Goal: Task Accomplishment & Management: Use online tool/utility

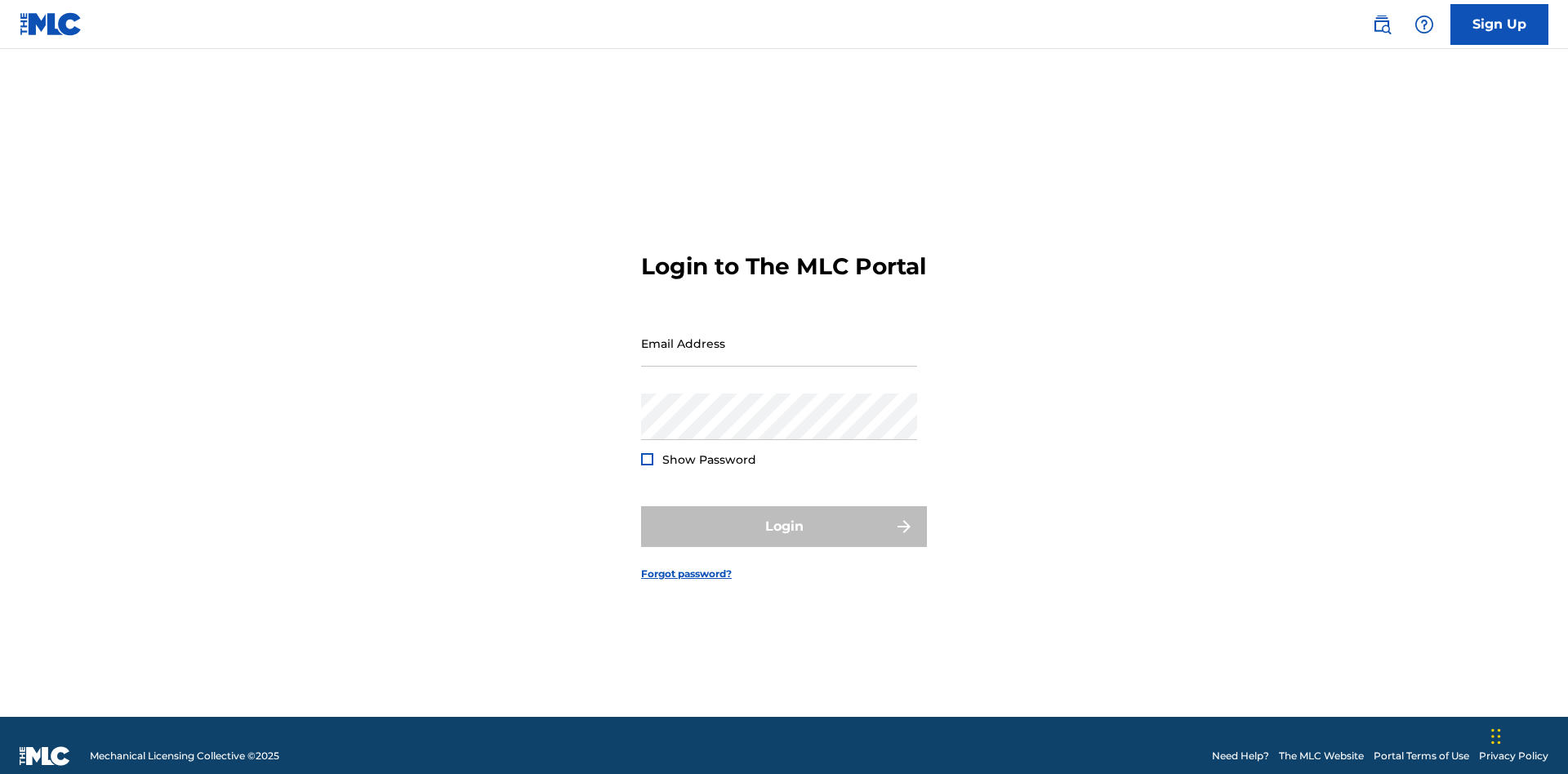
scroll to position [21, 0]
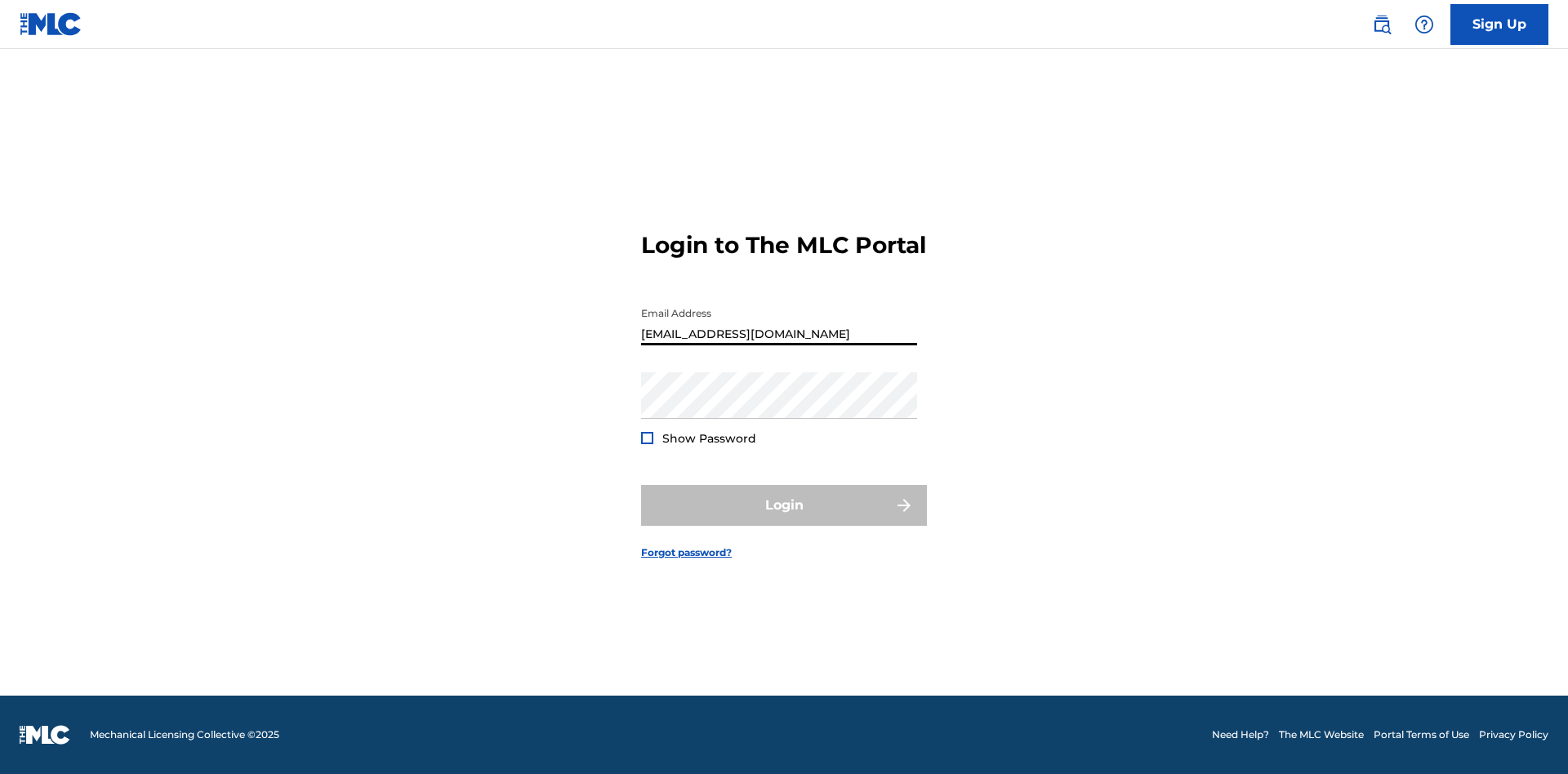
type input "[EMAIL_ADDRESS][DOMAIN_NAME]"
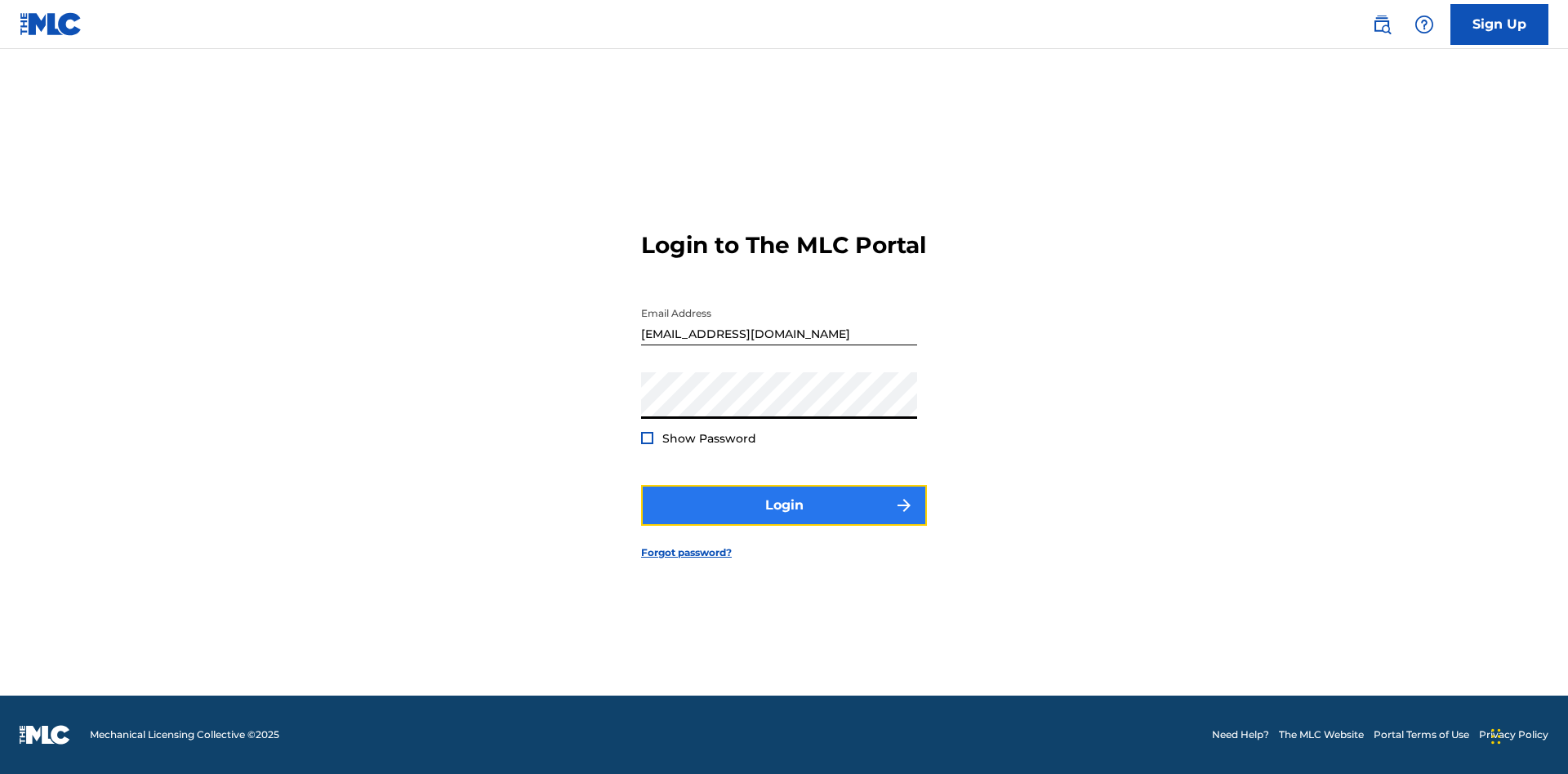
click at [784, 519] on button "Login" at bounding box center [784, 506] width 286 height 41
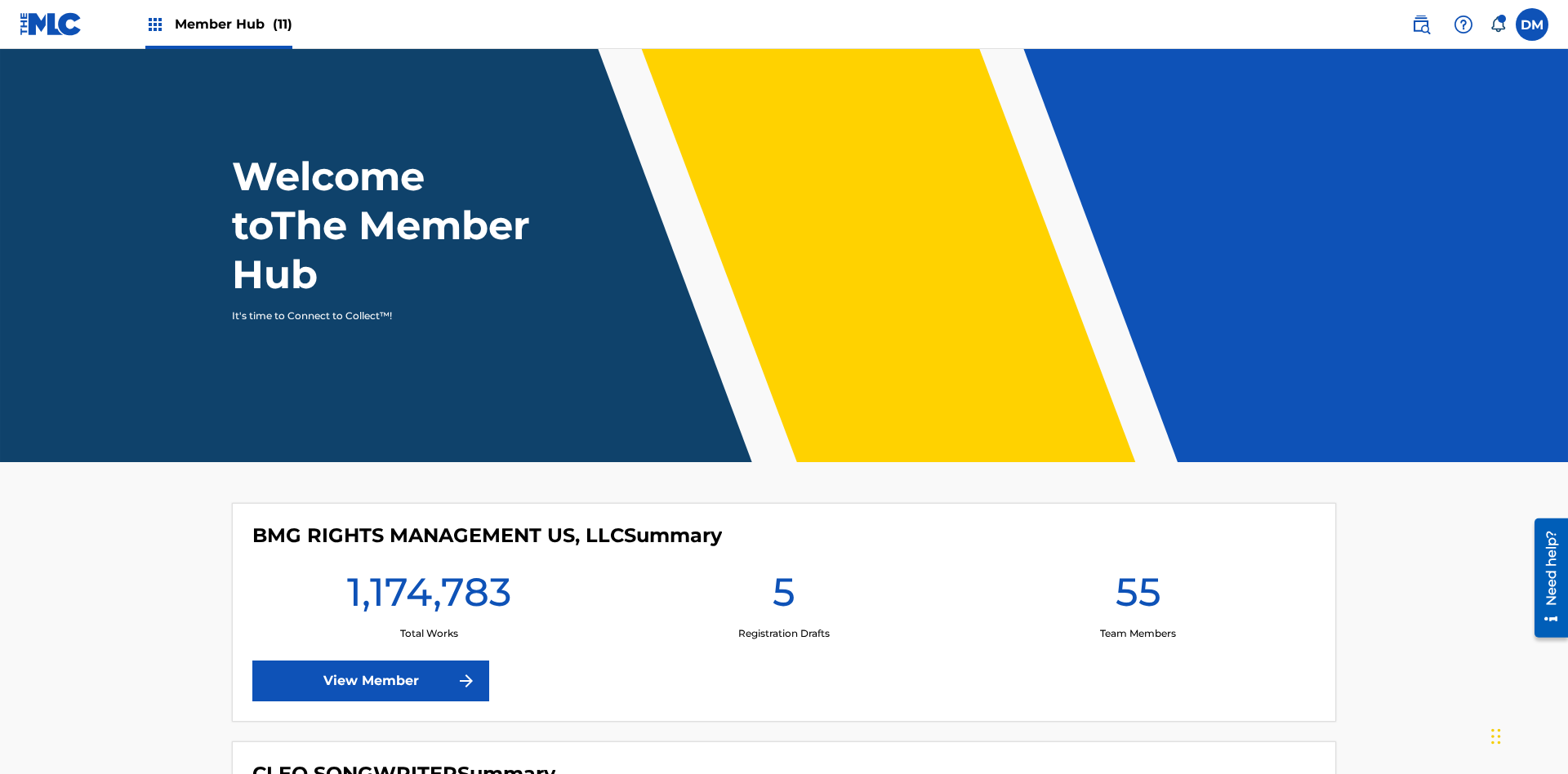
click at [232, 23] on span "Member Hub (11)" at bounding box center [233, 23] width 118 height 18
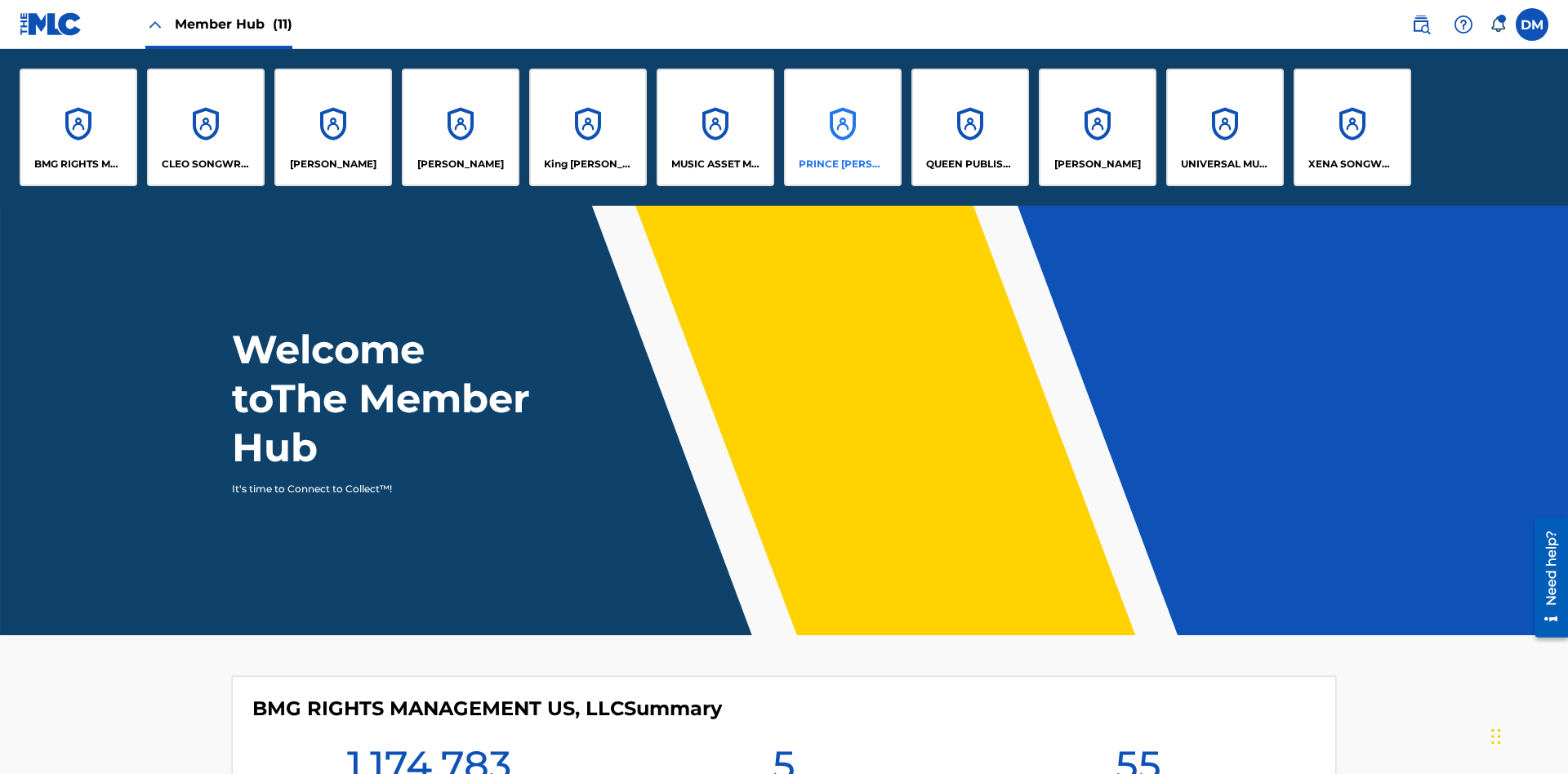
click at [842, 164] on p "PRINCE MCTESTERSON" at bounding box center [843, 163] width 89 height 15
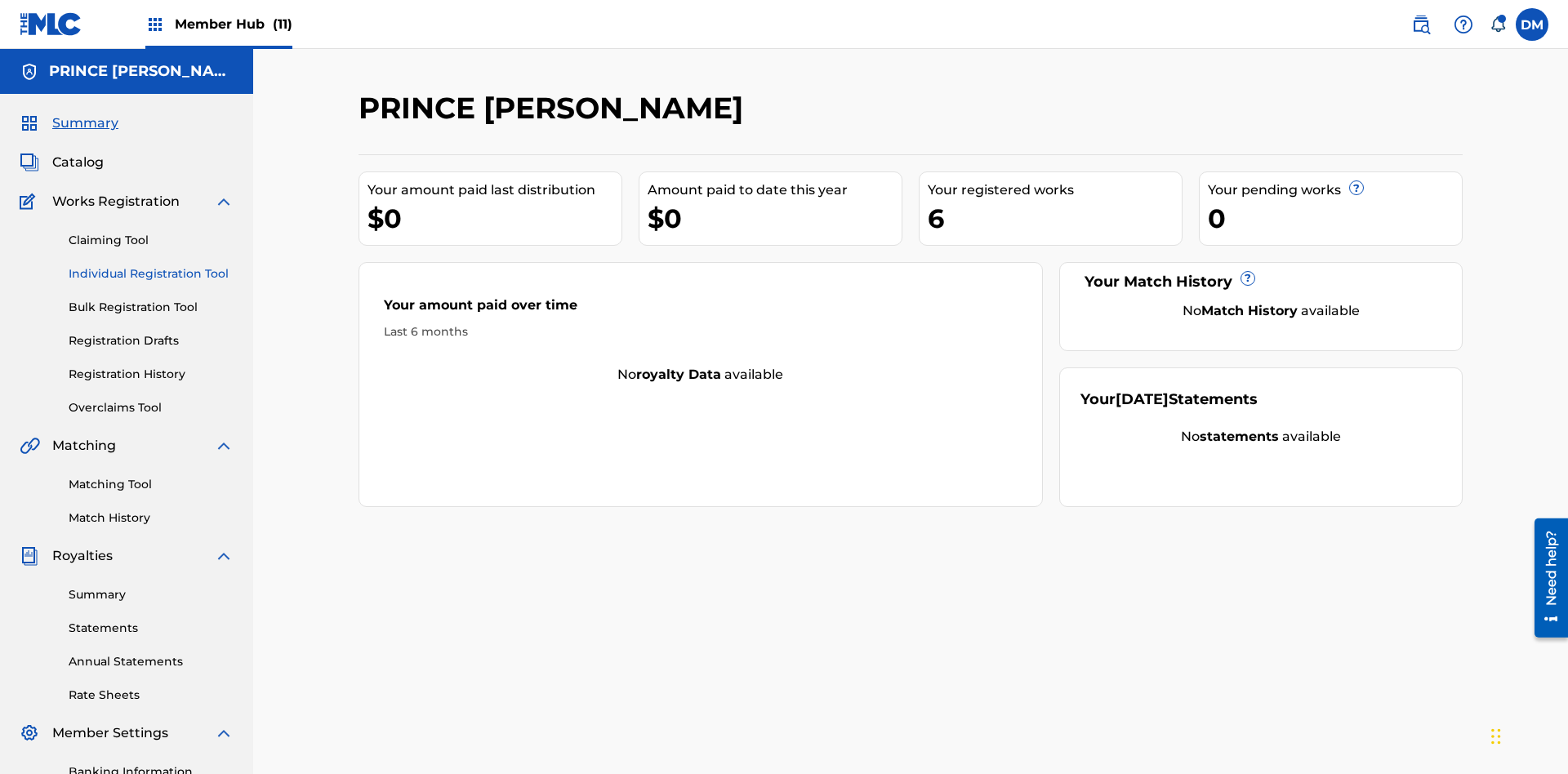
click at [151, 265] on link "Individual Registration Tool" at bounding box center [152, 274] width 165 height 18
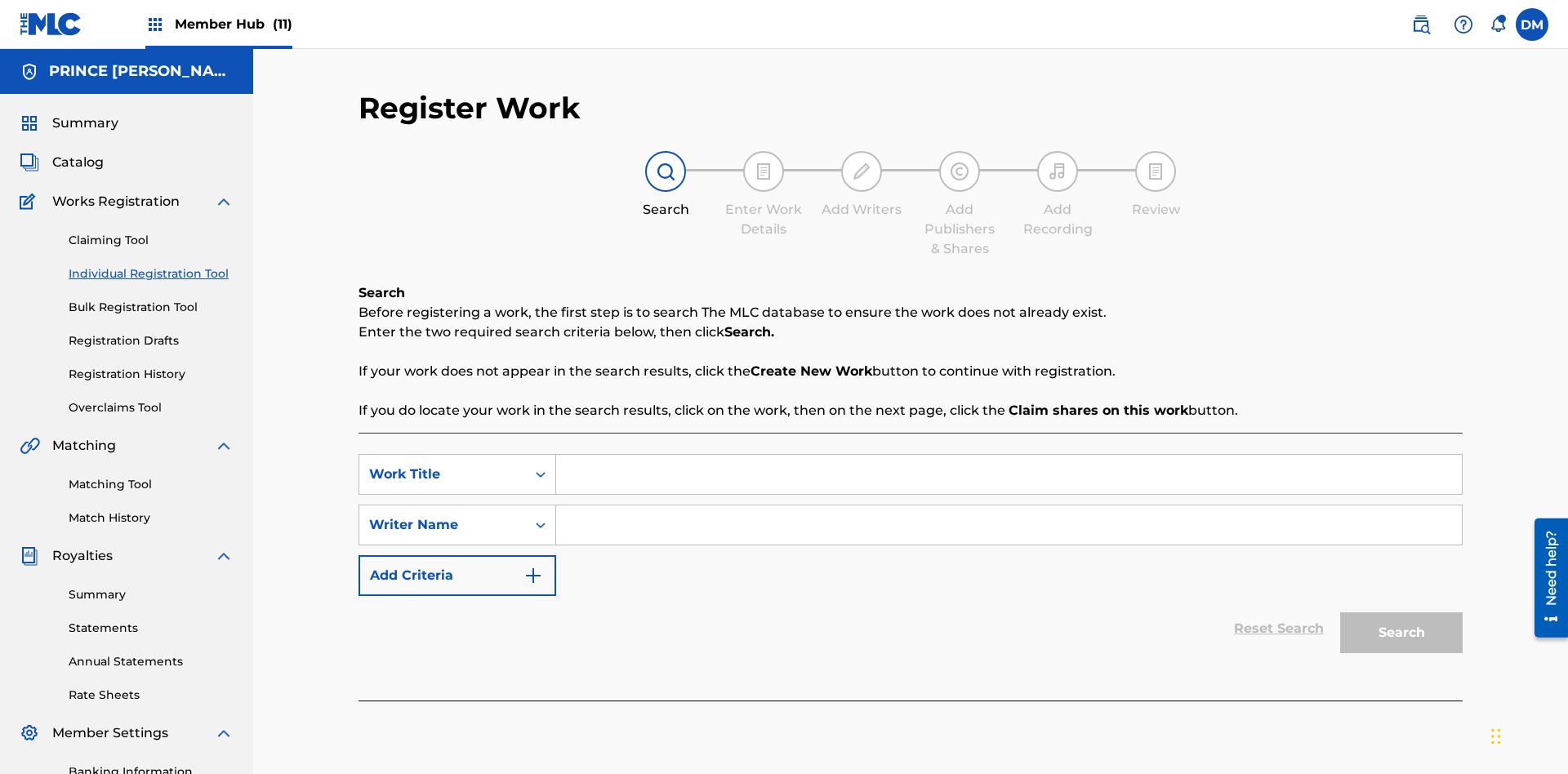
click at [1009, 455] on input "Search Form" at bounding box center [1009, 475] width 906 height 39
type input "Delete All Registered Drafts"
click at [1009, 506] on input "Search Form" at bounding box center [1009, 525] width 906 height 39
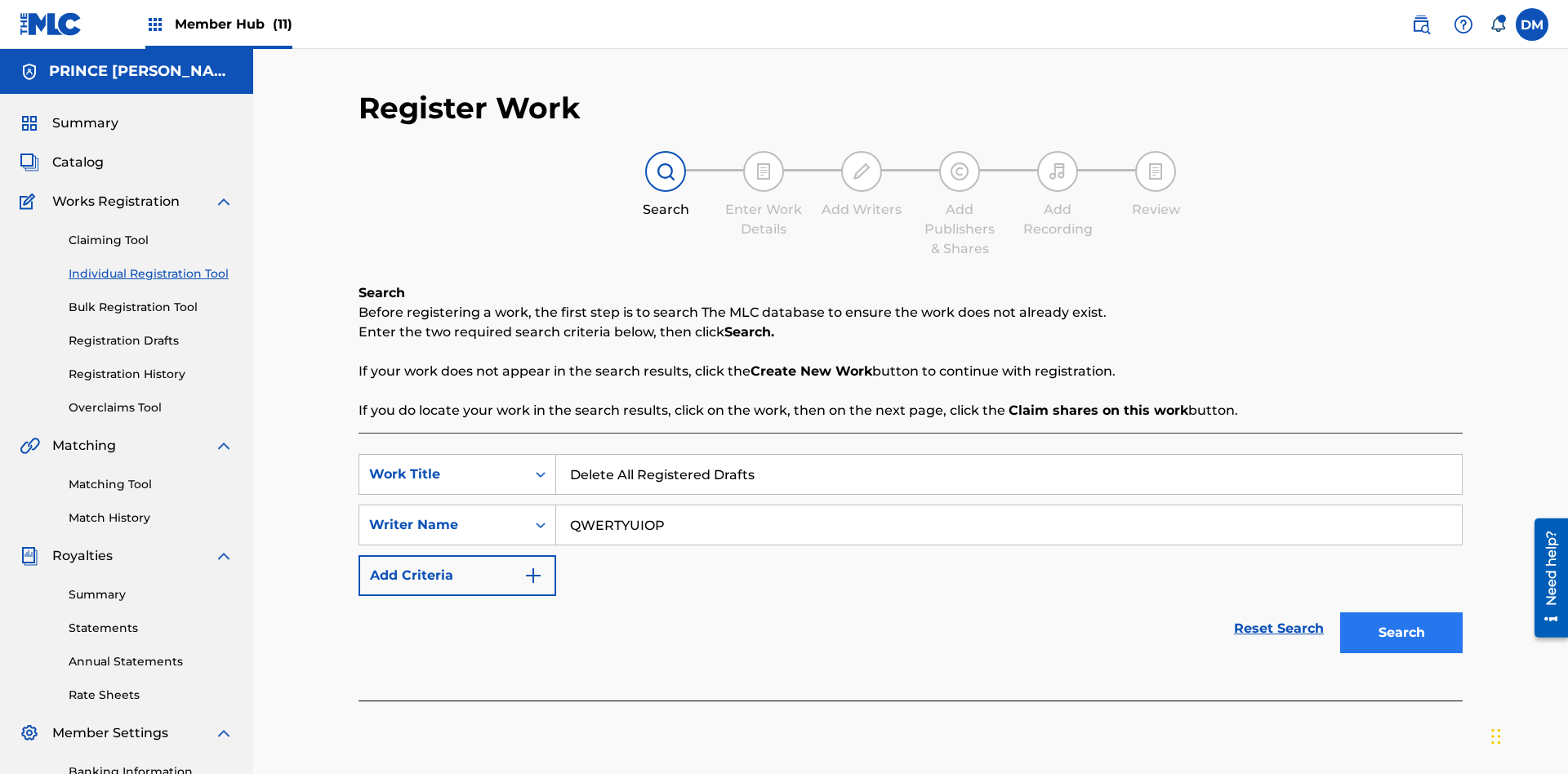
type input "QWERTYUIOP"
click at [1402, 613] on button "Search" at bounding box center [1402, 633] width 123 height 41
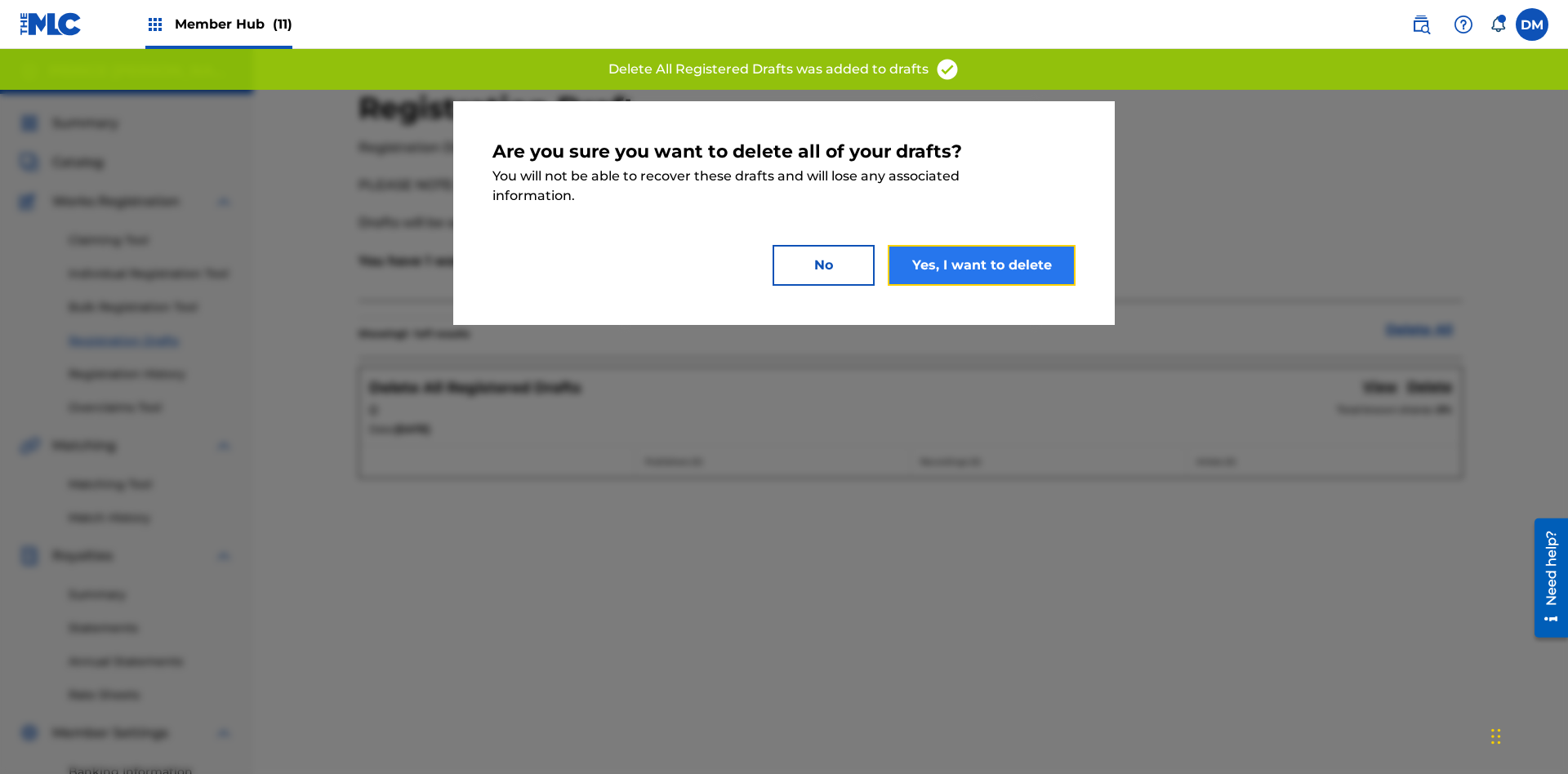
click at [981, 264] on button "Yes, I want to delete" at bounding box center [981, 265] width 188 height 41
